Goal: Task Accomplishment & Management: Manage account settings

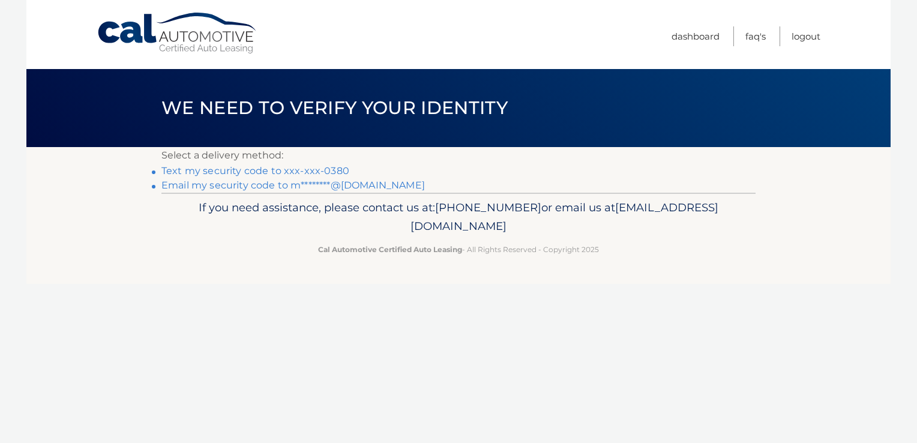
click at [251, 170] on link "Text my security code to xxx-xxx-0380" at bounding box center [255, 170] width 188 height 11
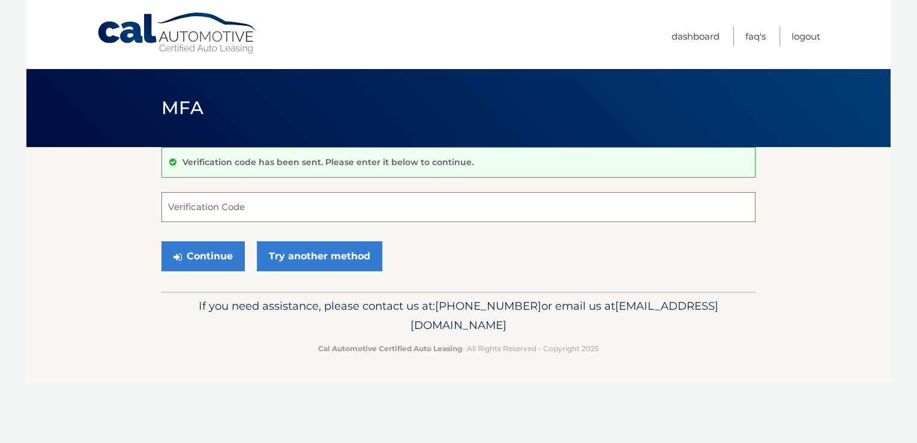
click at [238, 208] on input "Verification Code" at bounding box center [458, 207] width 594 height 30
type input "439359"
click at [214, 249] on button "Continue" at bounding box center [202, 256] width 83 height 30
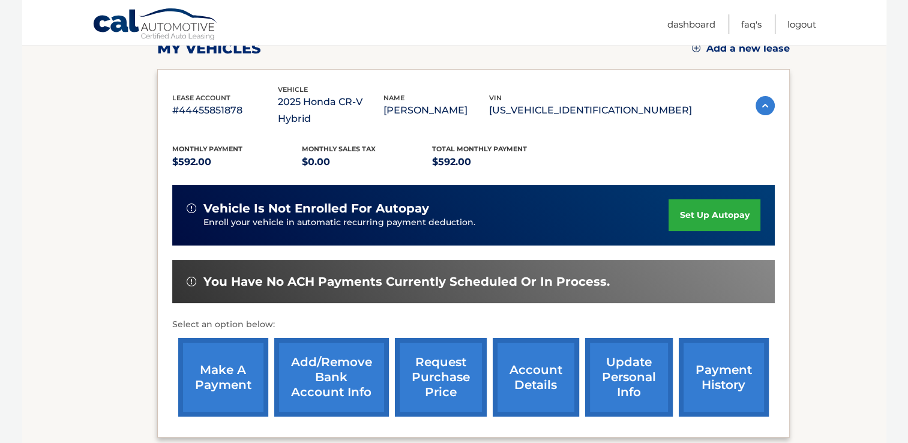
scroll to position [180, 0]
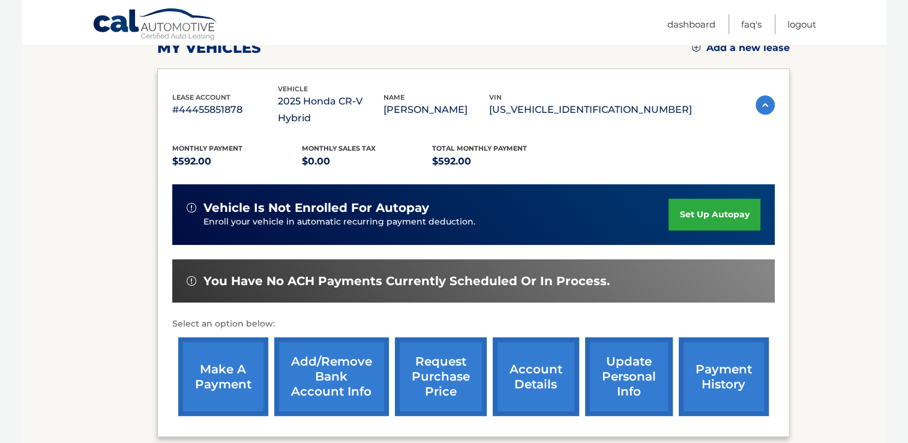
click at [221, 347] on link "make a payment" at bounding box center [223, 376] width 90 height 79
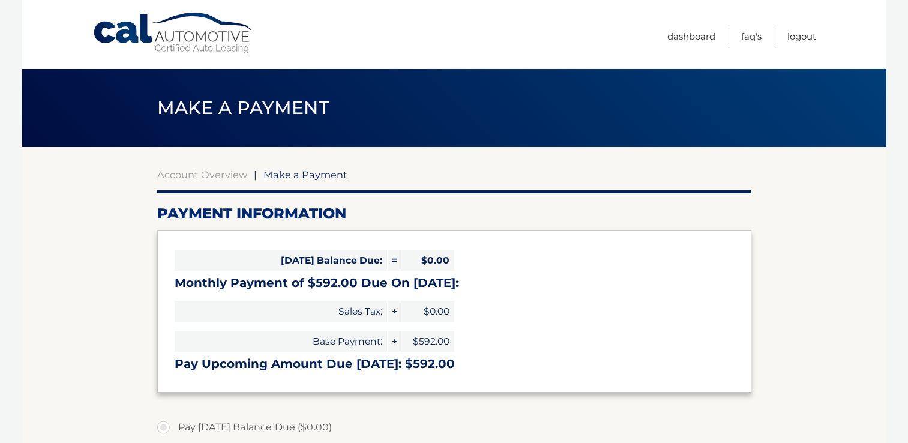
select select "MGRkZmRlMTYtOWFmMC00ZDdjLTgwZmYtY2UzMGNkNTI0ZTNj"
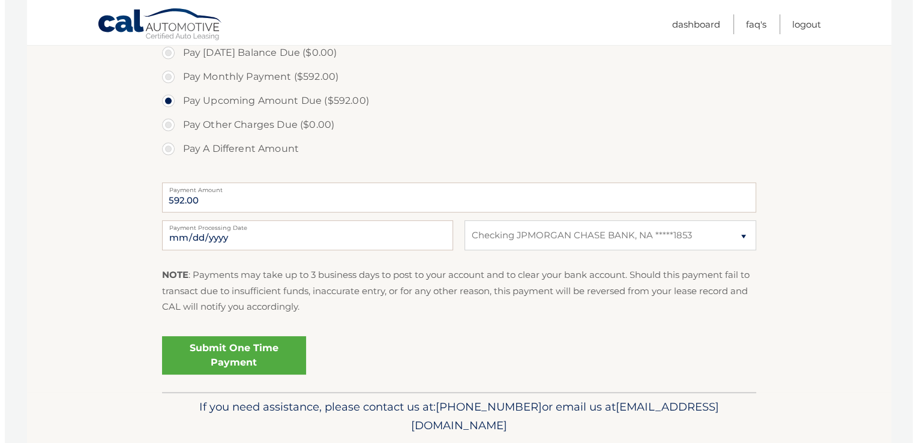
scroll to position [377, 0]
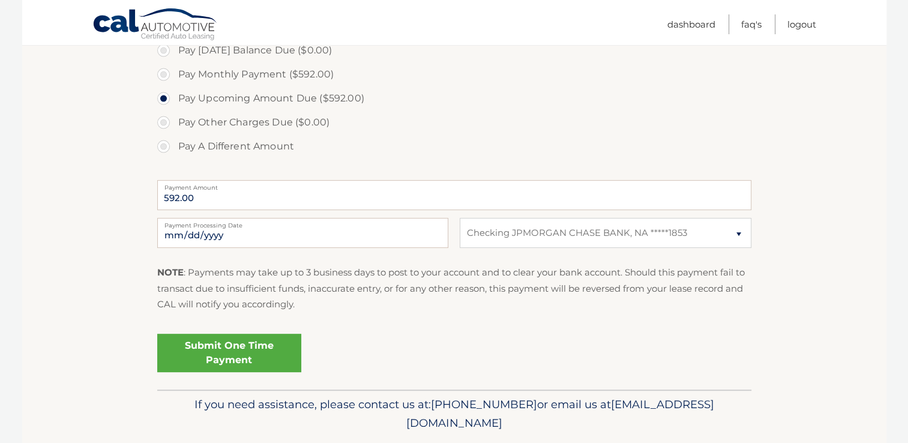
click at [238, 346] on link "Submit One Time Payment" at bounding box center [229, 353] width 144 height 38
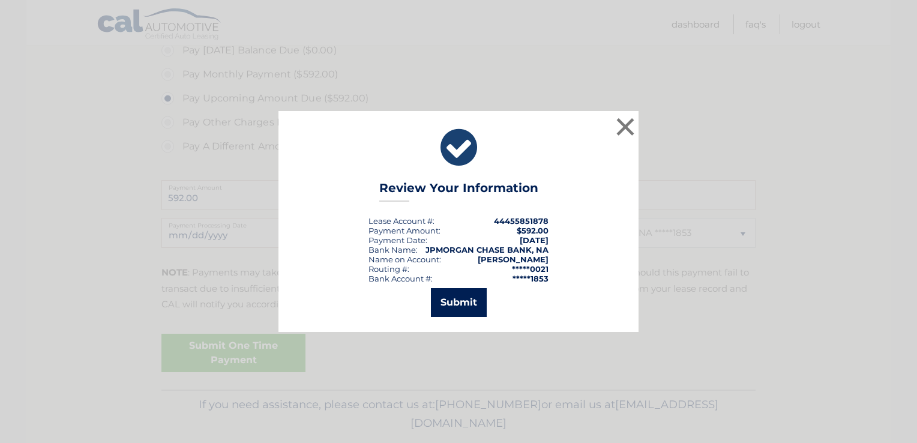
click at [454, 301] on button "Submit" at bounding box center [459, 302] width 56 height 29
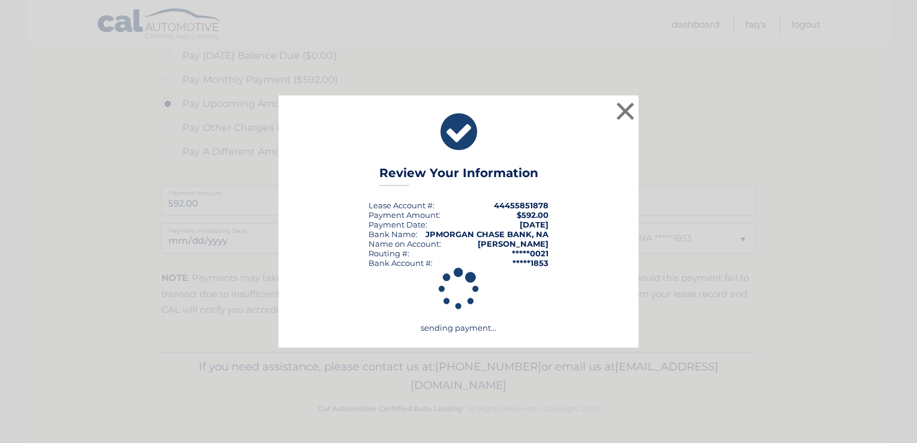
scroll to position [370, 0]
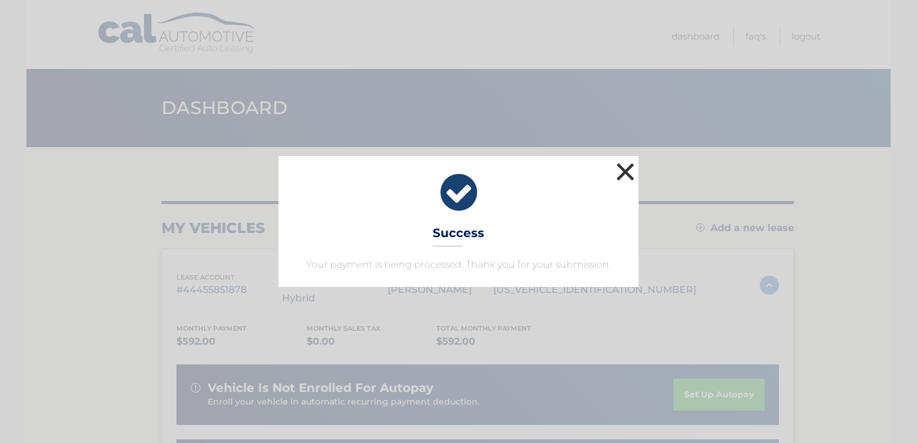
click at [629, 169] on button "×" at bounding box center [626, 172] width 24 height 24
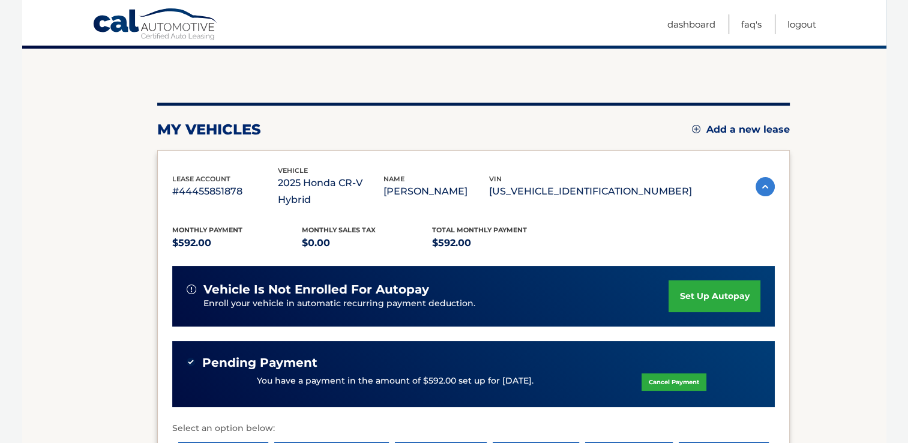
scroll to position [120, 0]
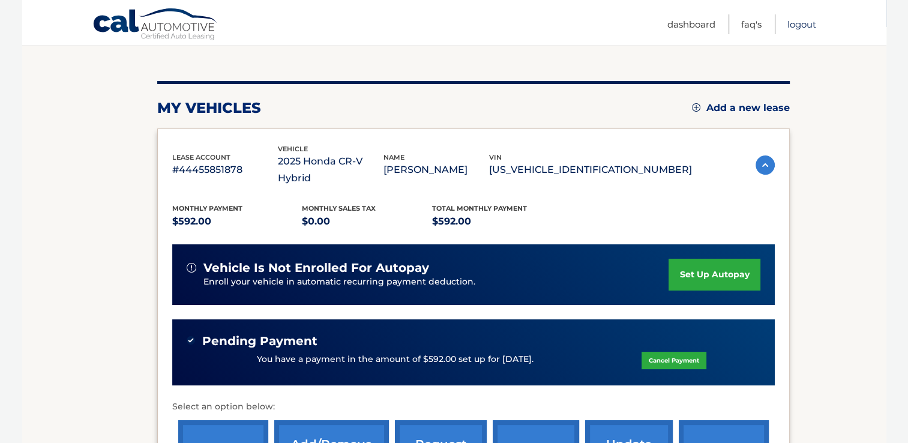
click at [802, 21] on link "Logout" at bounding box center [802, 24] width 29 height 20
